Goal: Navigation & Orientation: Find specific page/section

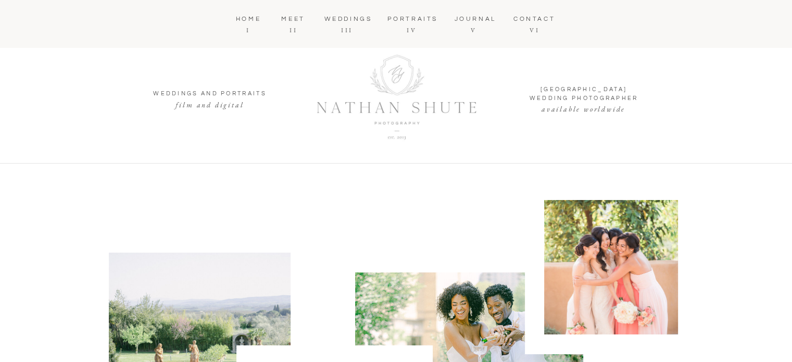
click at [403, 18] on nav "PORTRAITS" at bounding box center [411, 24] width 49 height 19
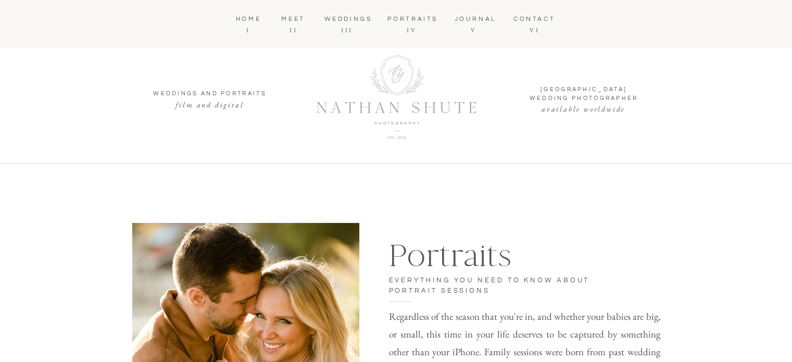
click at [343, 15] on nav "WEDDINGS" at bounding box center [346, 19] width 45 height 8
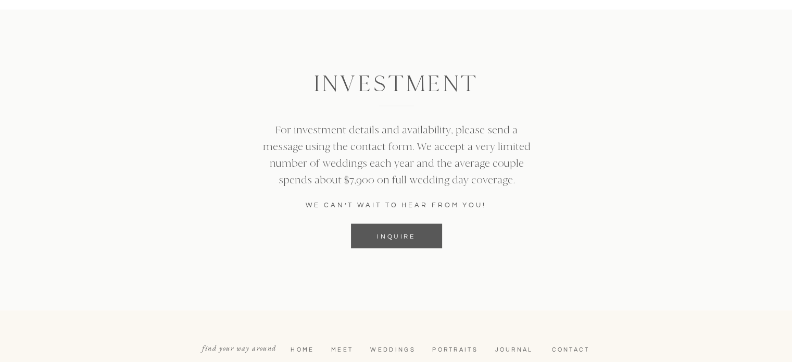
scroll to position [1926, 0]
